Goal: Information Seeking & Learning: Understand process/instructions

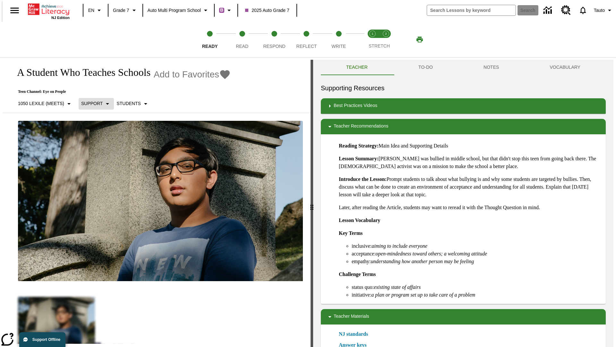
click at [93, 103] on p "Support" at bounding box center [92, 103] width 22 height 7
click at [43, 103] on p "1050 Lexile (Meets)" at bounding box center [41, 103] width 46 height 7
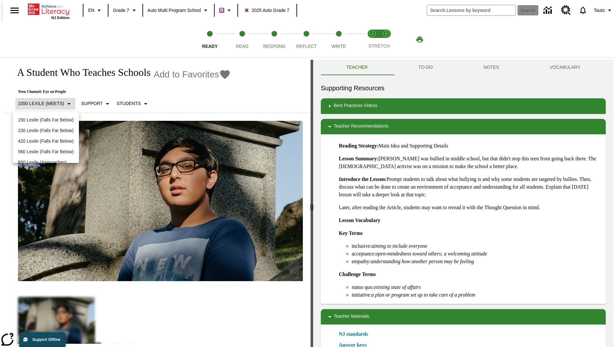
scroll to position [67, 0]
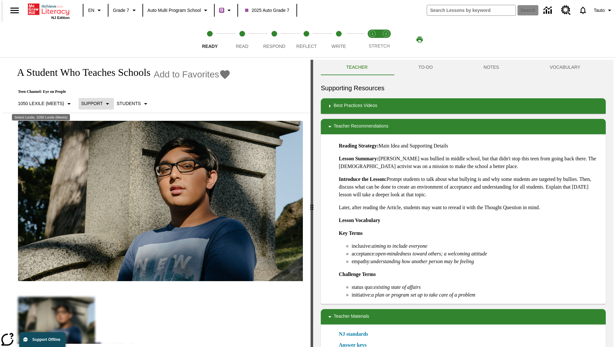
click at [93, 103] on p "Support" at bounding box center [92, 103] width 22 height 7
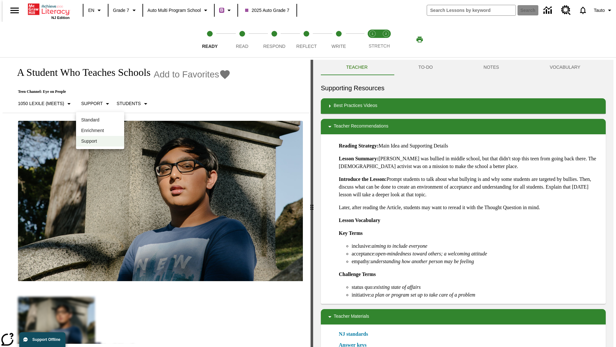
click at [100, 130] on p "Enrichment" at bounding box center [100, 130] width 38 height 7
